Goal: Task Accomplishment & Management: Manage account settings

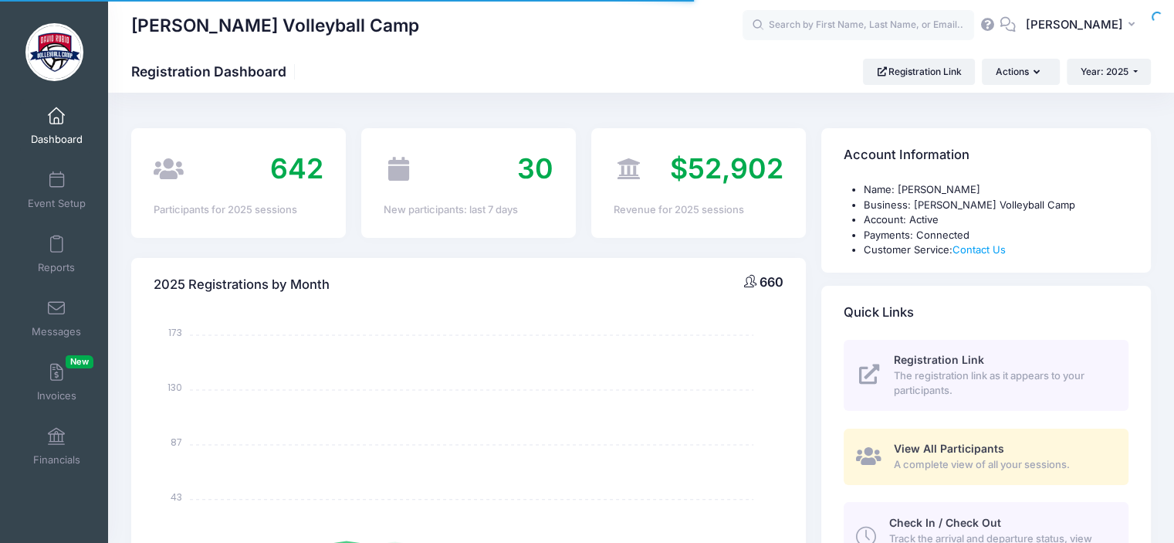
select select
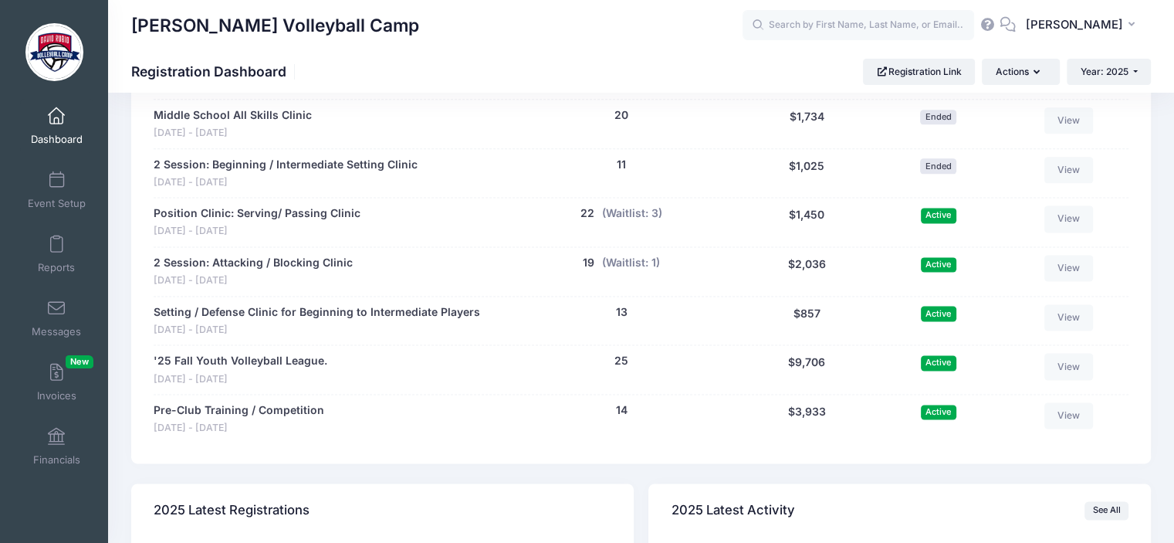
scroll to position [2013, 0]
click at [627, 259] on button "(Waitlist: 1)" at bounding box center [631, 265] width 58 height 16
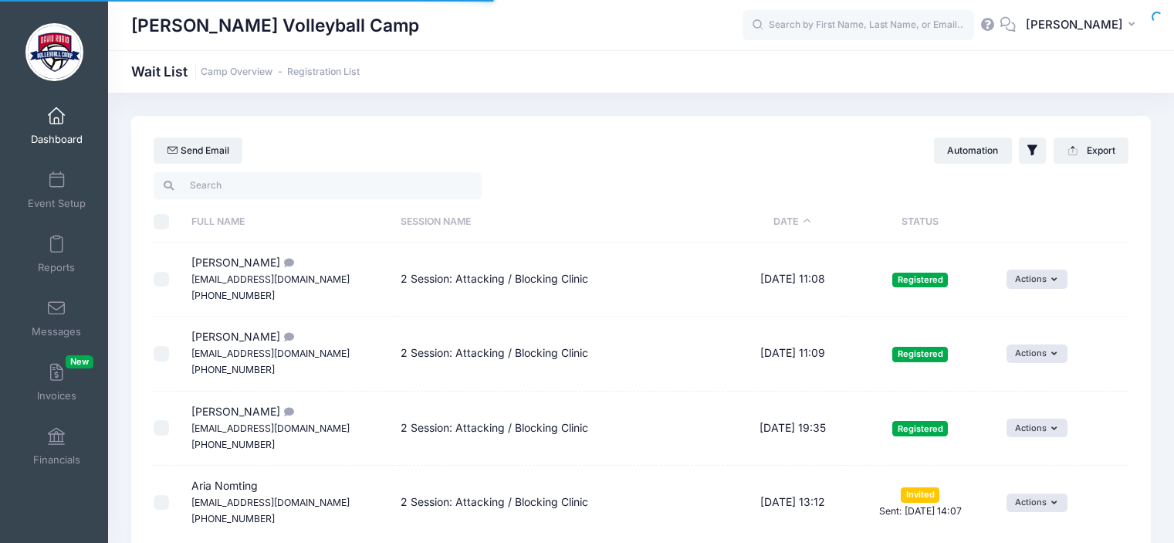
select select "50"
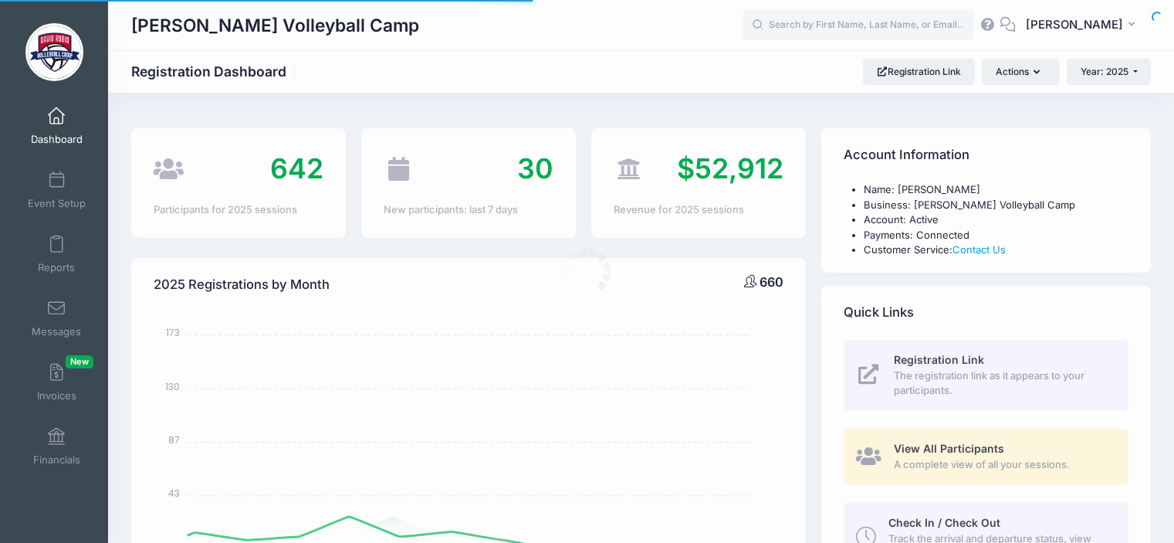
select select
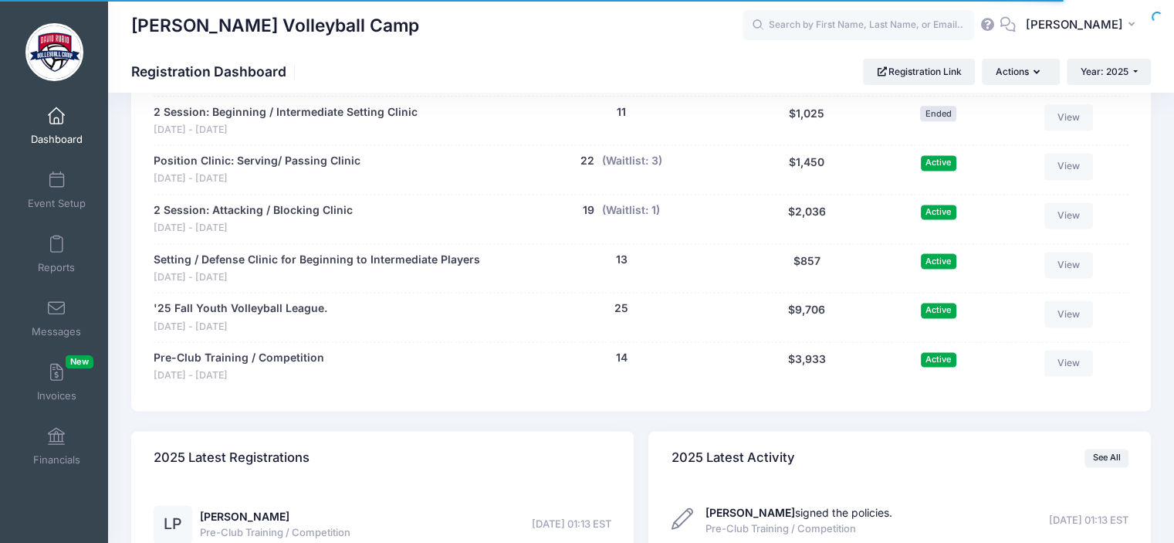
scroll to position [2013, 0]
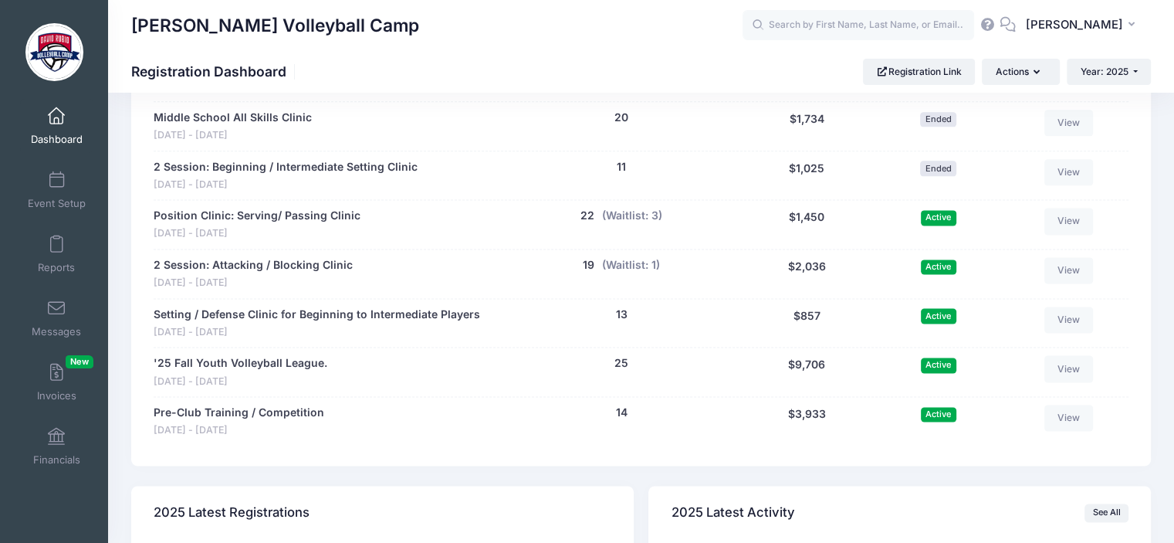
click at [1032, 290] on div "2 Session: Attacking / Blocking Clinic Aug 21 - Aug 26, 2025 19 people (Waitlis…" at bounding box center [641, 273] width 975 height 49
click at [624, 212] on button "(Waitlist: 3)" at bounding box center [632, 216] width 60 height 16
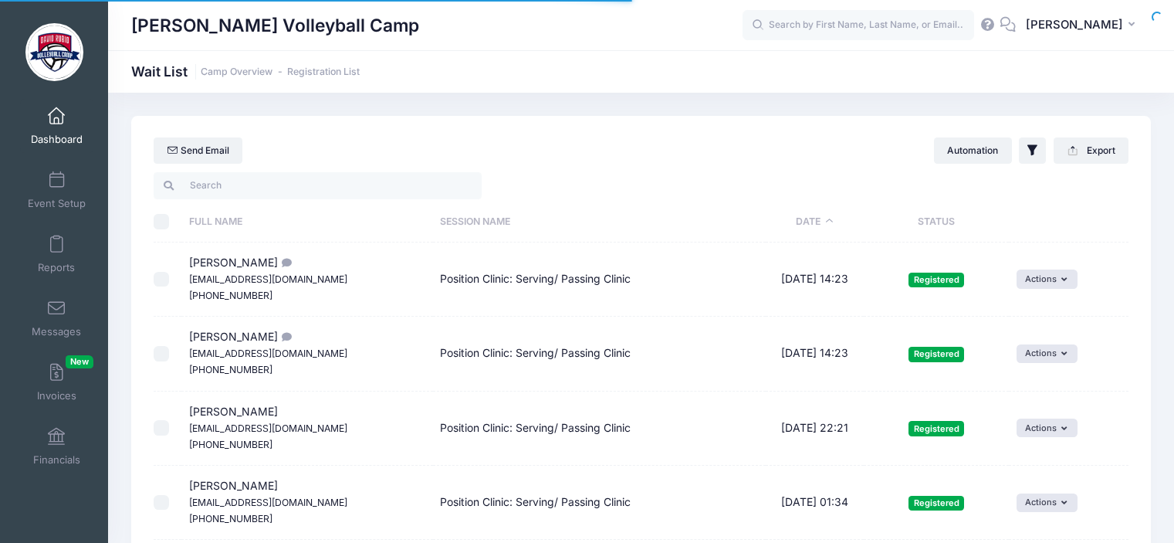
select select "50"
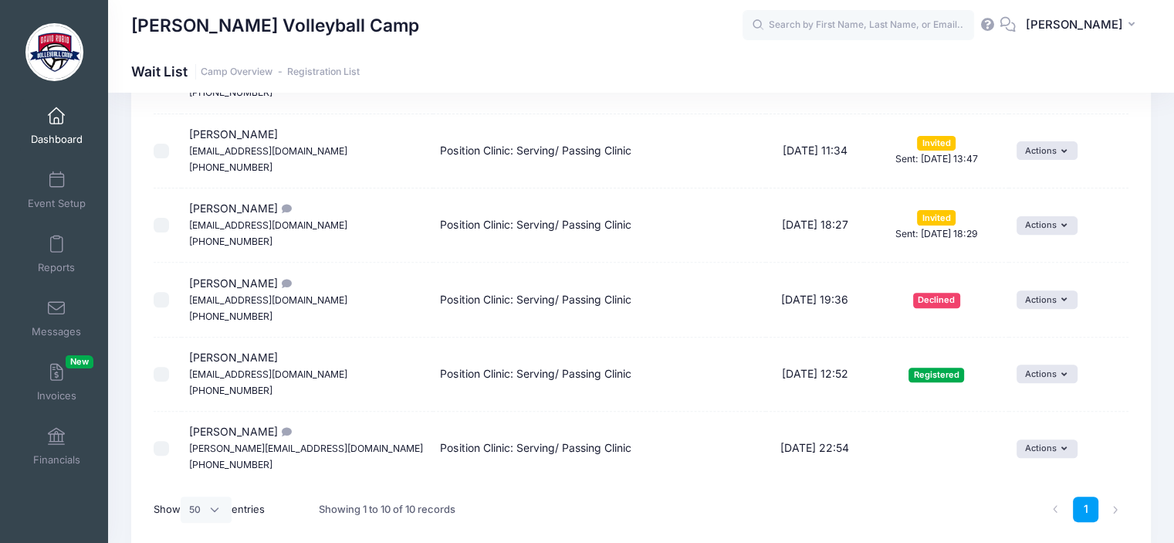
scroll to position [506, 0]
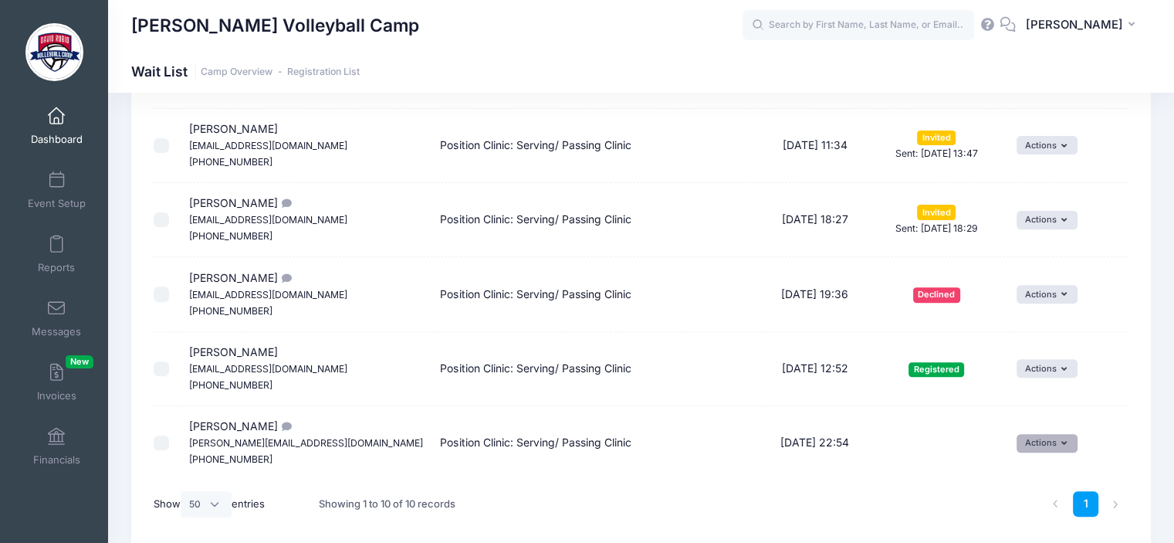
click at [1050, 439] on button "Actions" at bounding box center [1047, 443] width 61 height 19
click at [1030, 469] on link "Invite" at bounding box center [1028, 475] width 67 height 29
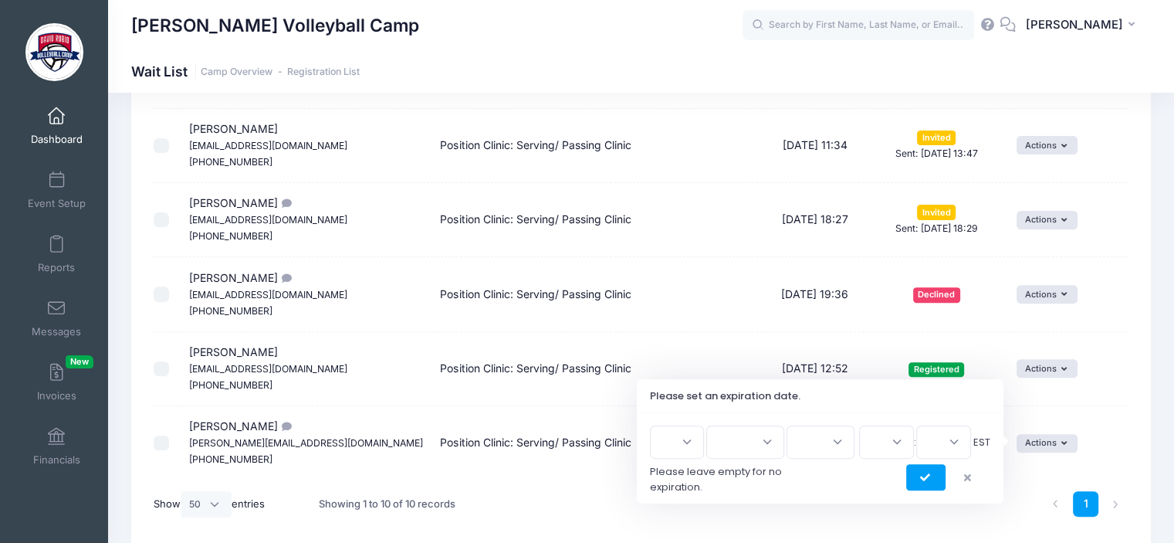
scroll to position [568, 0]
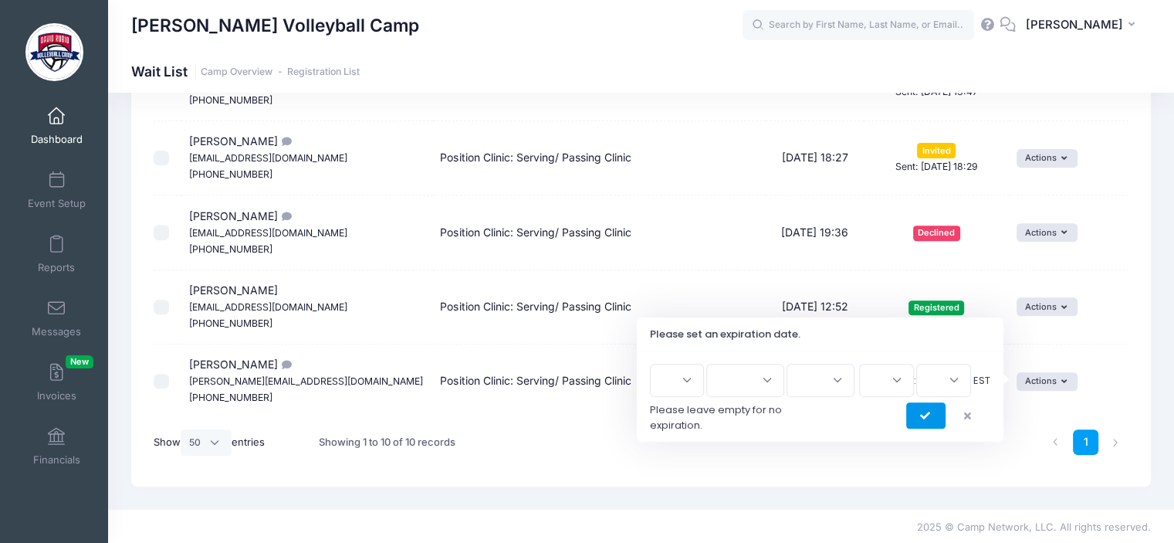
click at [919, 413] on button "submit" at bounding box center [926, 415] width 39 height 26
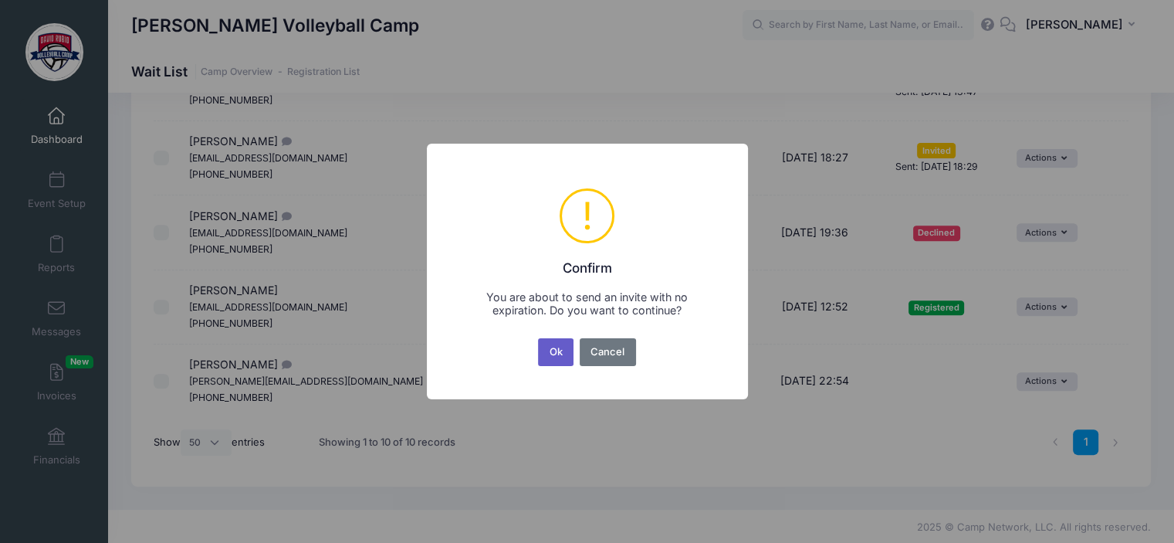
click at [563, 354] on button "Ok" at bounding box center [556, 352] width 36 height 28
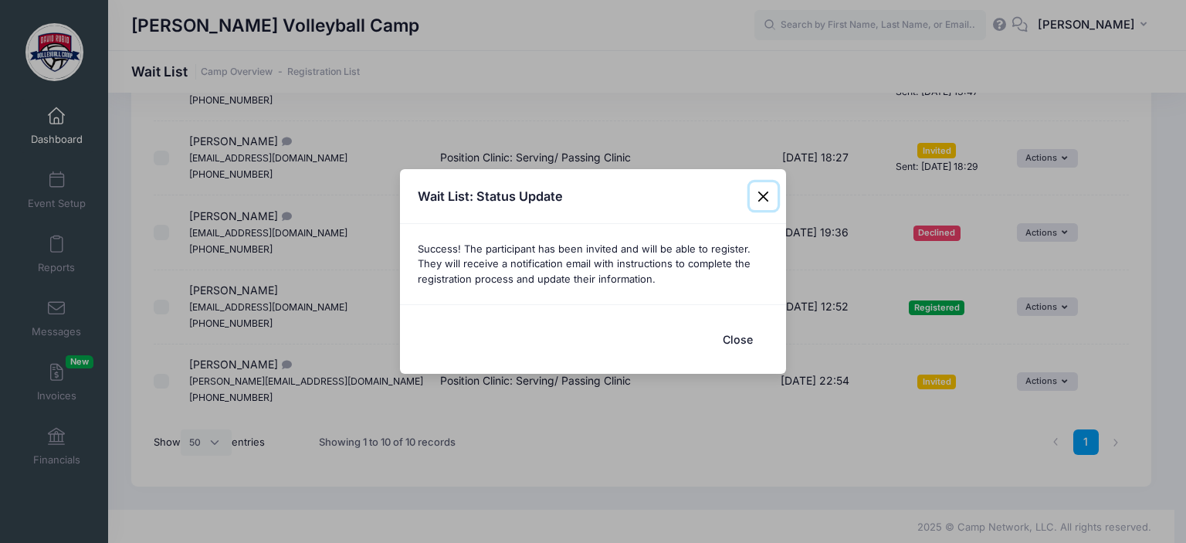
click at [760, 195] on button "Close" at bounding box center [764, 196] width 28 height 28
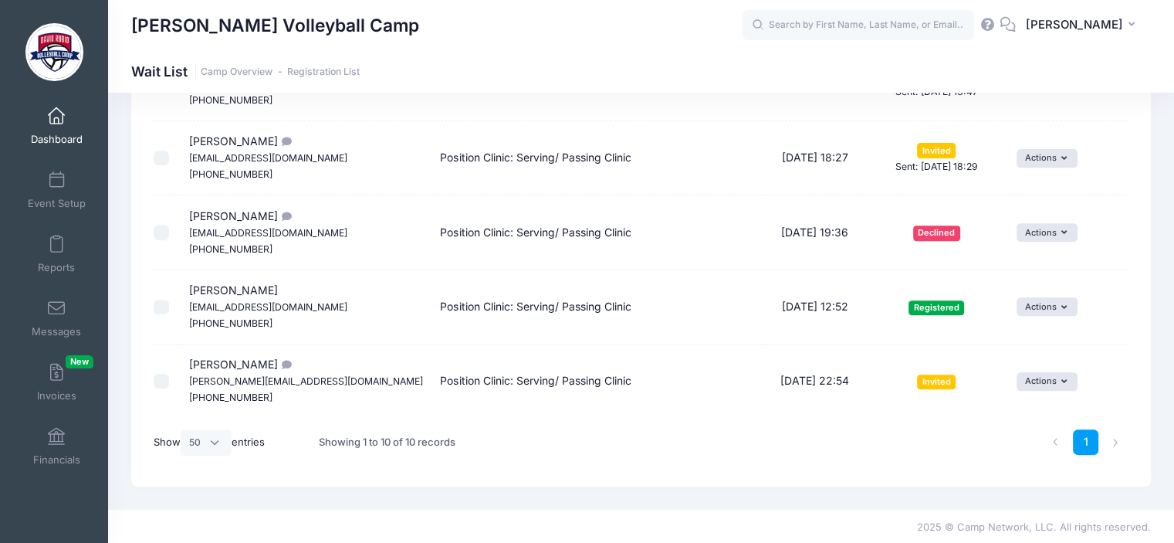
scroll to position [506, 0]
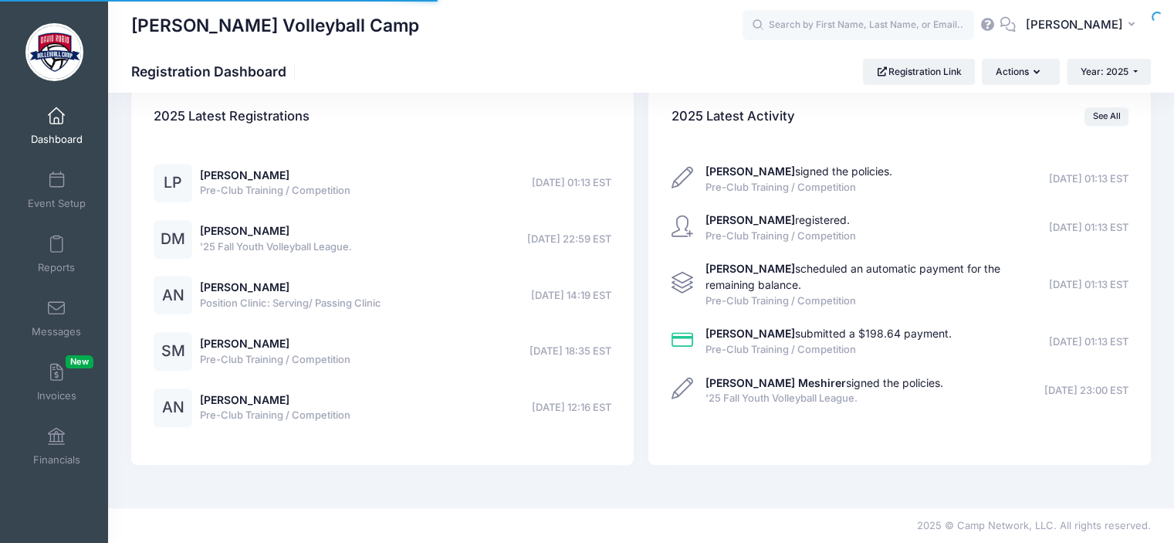
select select
